Goal: Download file/media

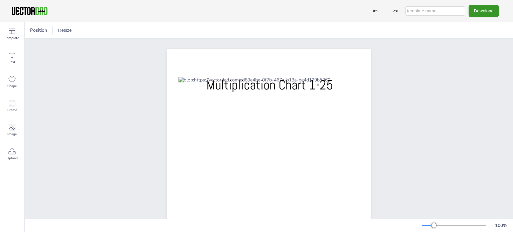
click at [482, 13] on button "Download" at bounding box center [484, 11] width 30 height 12
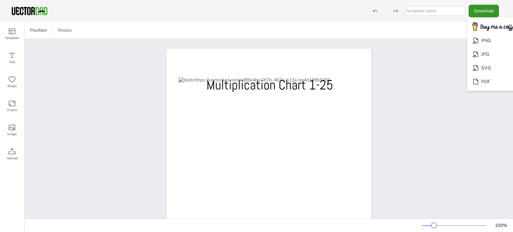
drag, startPoint x: 485, startPoint y: 53, endPoint x: 480, endPoint y: 11, distance: 43.1
click at [480, 11] on div "Download PNG JPG SVG PDF" at bounding box center [434, 11] width 137 height 12
click at [481, 77] on li "PDF" at bounding box center [495, 82] width 55 height 14
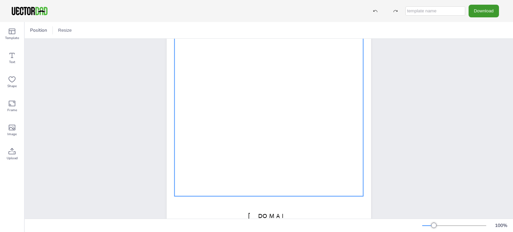
scroll to position [91, 0]
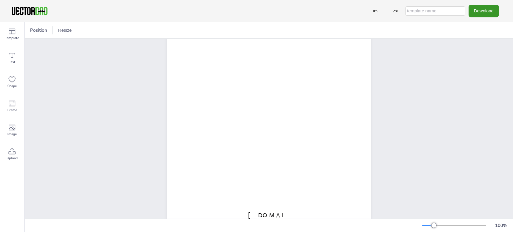
click at [482, 14] on button "Download" at bounding box center [484, 11] width 30 height 12
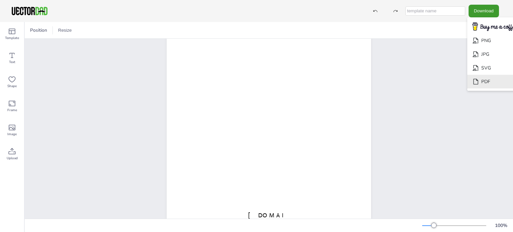
click at [473, 85] on li "PDF" at bounding box center [495, 82] width 55 height 14
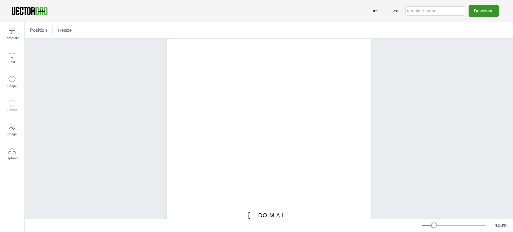
click at [486, 13] on button "Download" at bounding box center [484, 11] width 30 height 12
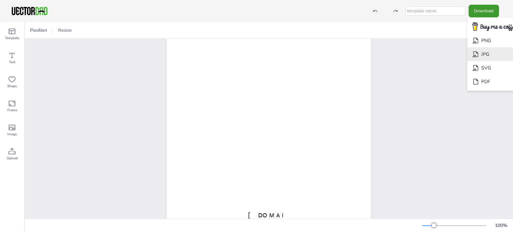
click at [475, 57] on li "JPG" at bounding box center [495, 54] width 55 height 14
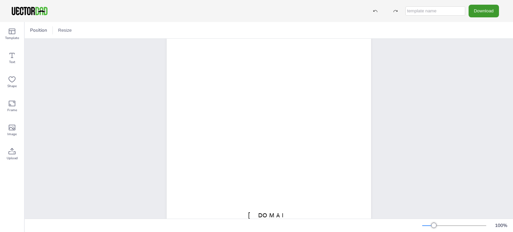
click at [472, 118] on div "[DOMAIN_NAME] MULTIPLICATION CHART 1-25" at bounding box center [269, 90] width 489 height 284
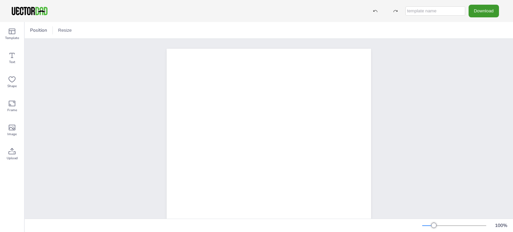
click at [485, 13] on button "Download" at bounding box center [484, 11] width 30 height 12
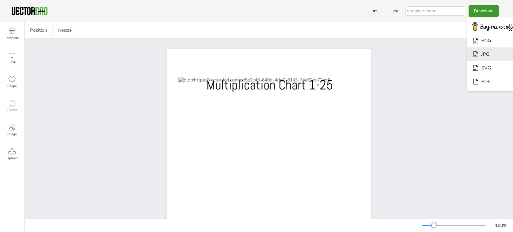
click at [478, 56] on li "JPG" at bounding box center [495, 54] width 55 height 14
